Goal: Complete application form

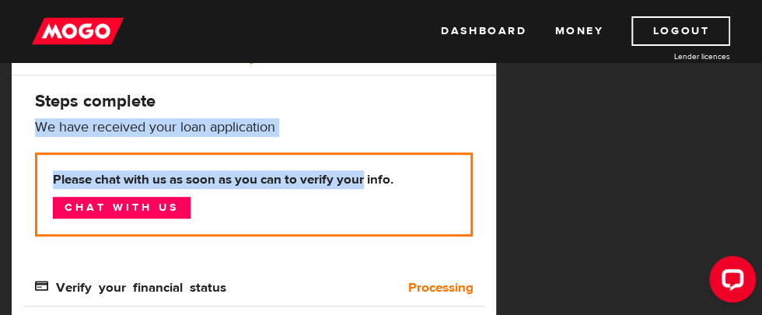
click at [109, 117] on div "MogoMoney Your MogoMoney application Incomplete Steps complete We have received…" at bounding box center [254, 124] width 484 height 466
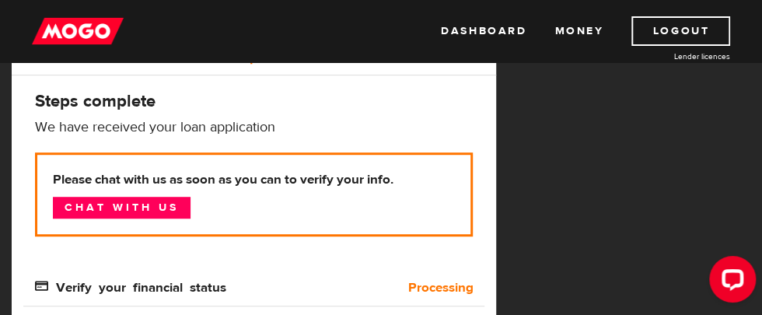
click at [215, 115] on div "MogoMoney Your MogoMoney application Incomplete Steps complete We have received…" at bounding box center [254, 124] width 484 height 466
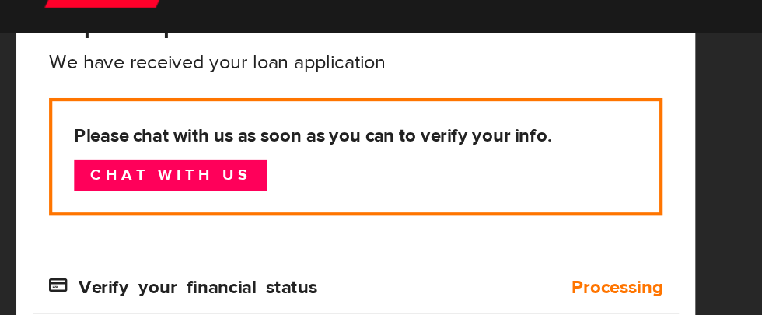
scroll to position [361, 0]
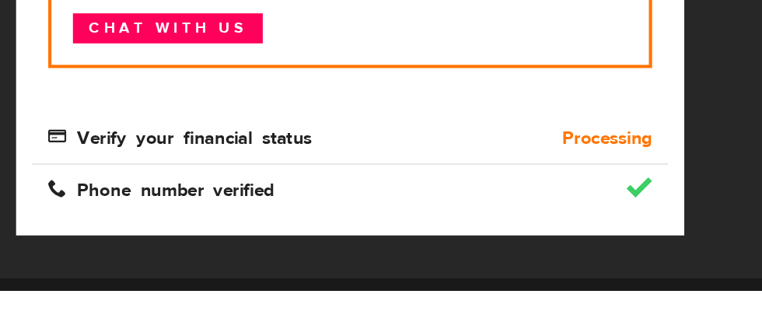
click at [166, 201] on span "Verify your financial status" at bounding box center [130, 203] width 191 height 13
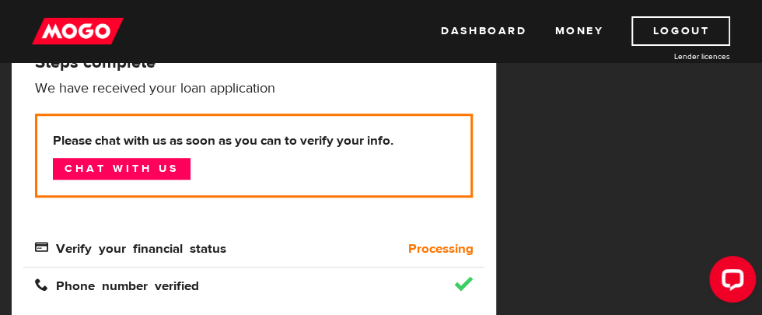
scroll to position [333, 0]
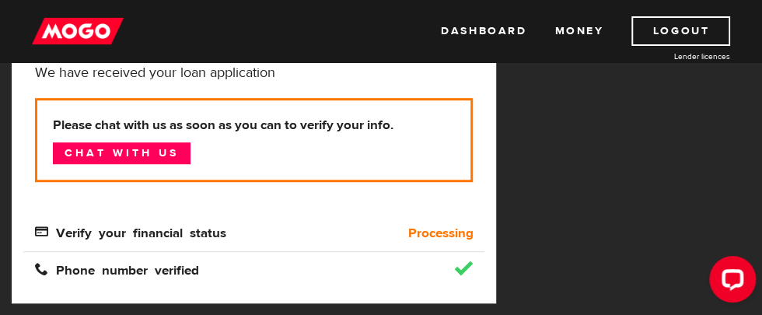
click at [728, 299] on button "Open LiveChat chat widget" at bounding box center [732, 279] width 47 height 47
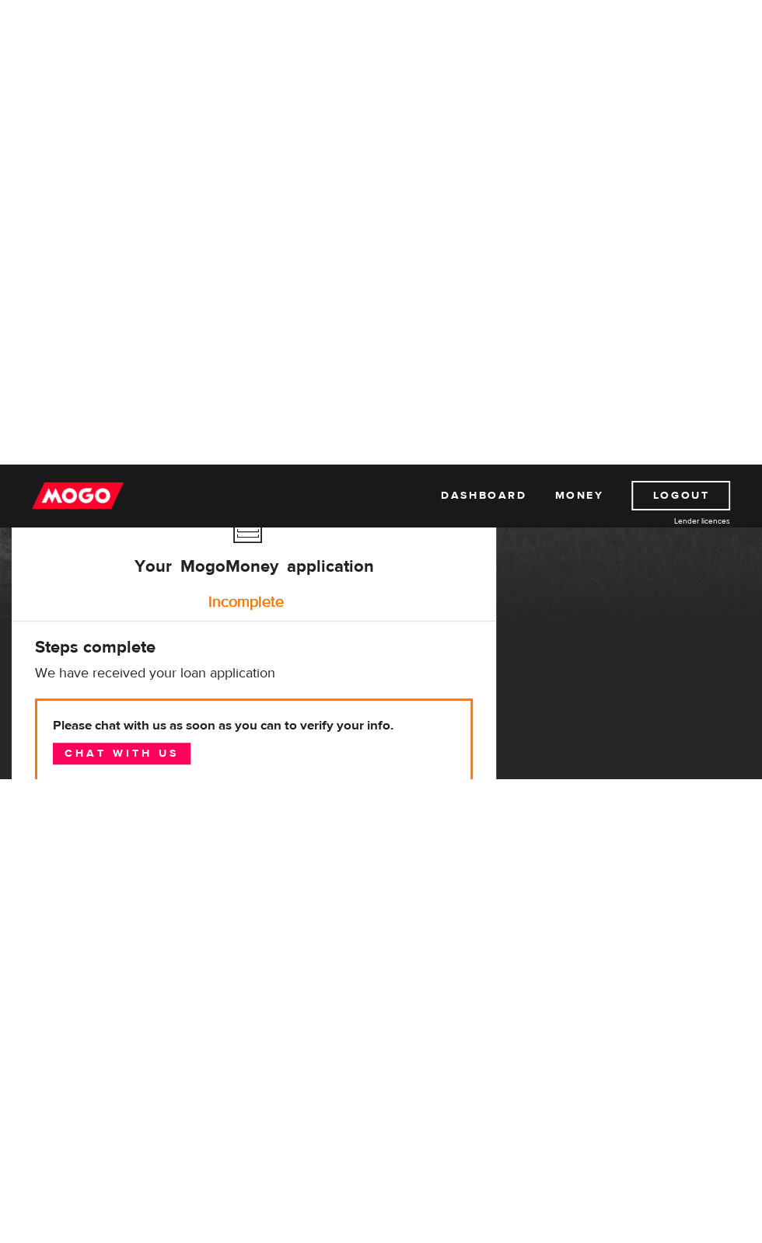
scroll to position [0, 0]
